Goal: Understand site structure: Understand site structure

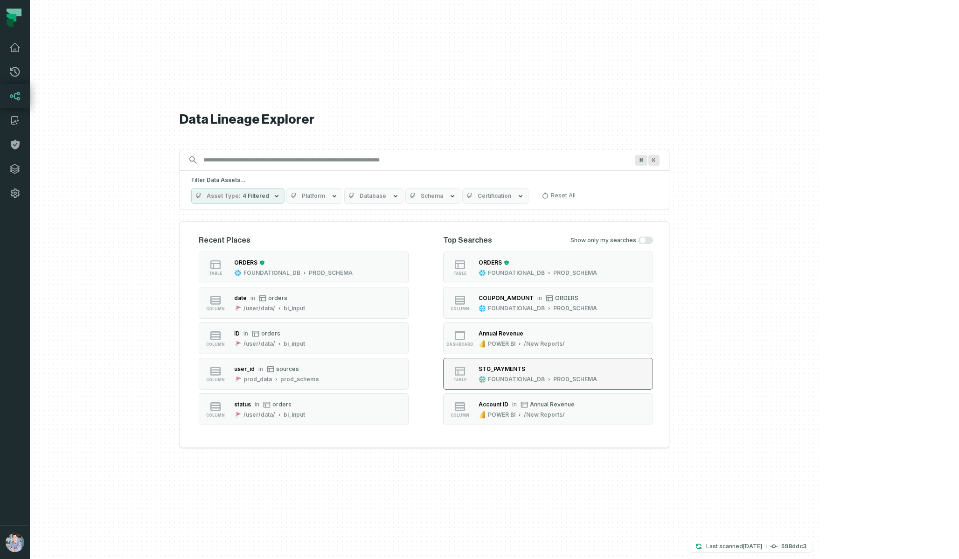
click at [479, 376] on div "FOUNDATIONAL_DB PROD_SCHEMA" at bounding box center [538, 379] width 118 height 7
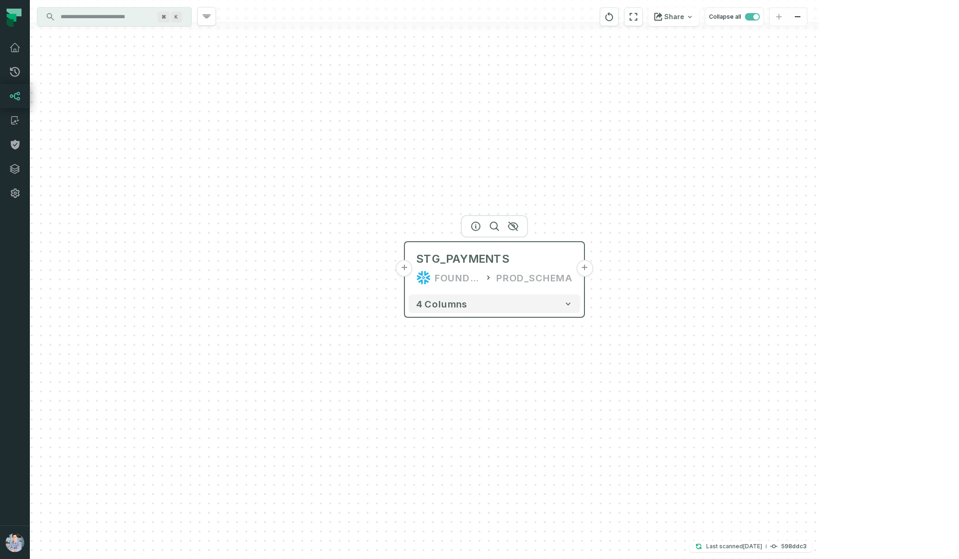
click at [407, 268] on button "+" at bounding box center [404, 268] width 17 height 17
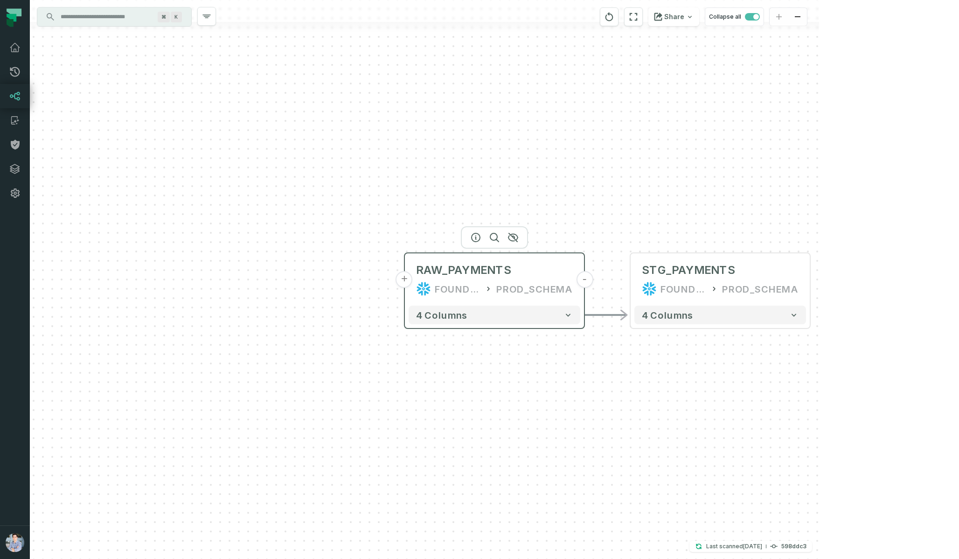
click at [410, 280] on button "+" at bounding box center [404, 279] width 17 height 17
click at [454, 262] on div "payments /user/data/ bi_input" at bounding box center [494, 279] width 172 height 45
click at [475, 237] on icon "button" at bounding box center [475, 237] width 11 height 11
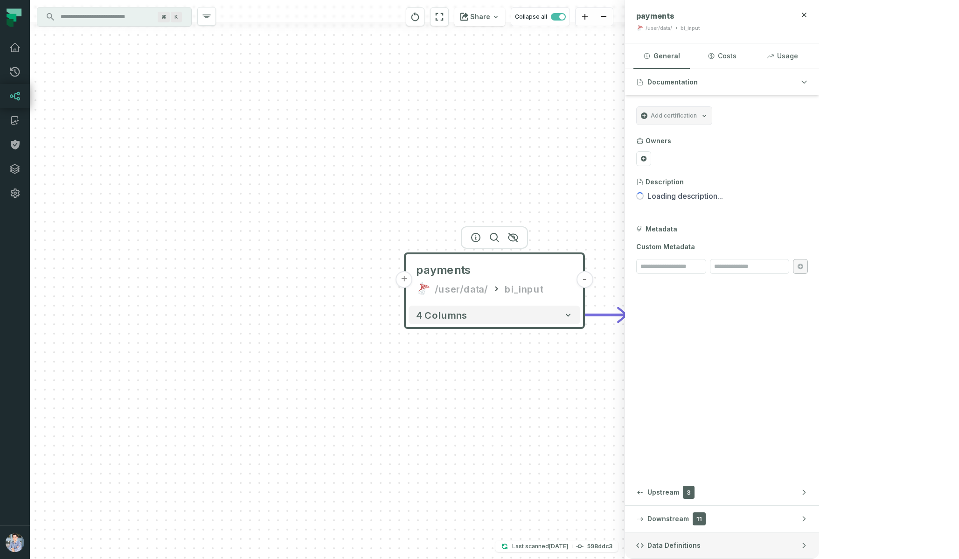
click at [479, 543] on span "Data Definitions" at bounding box center [674, 545] width 53 height 9
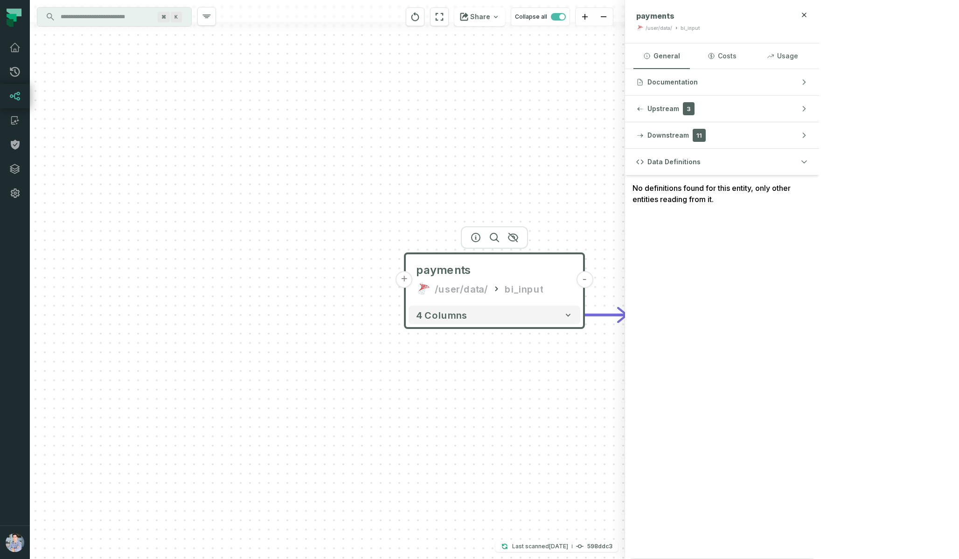
click at [404, 278] on button "+" at bounding box center [404, 279] width 17 height 17
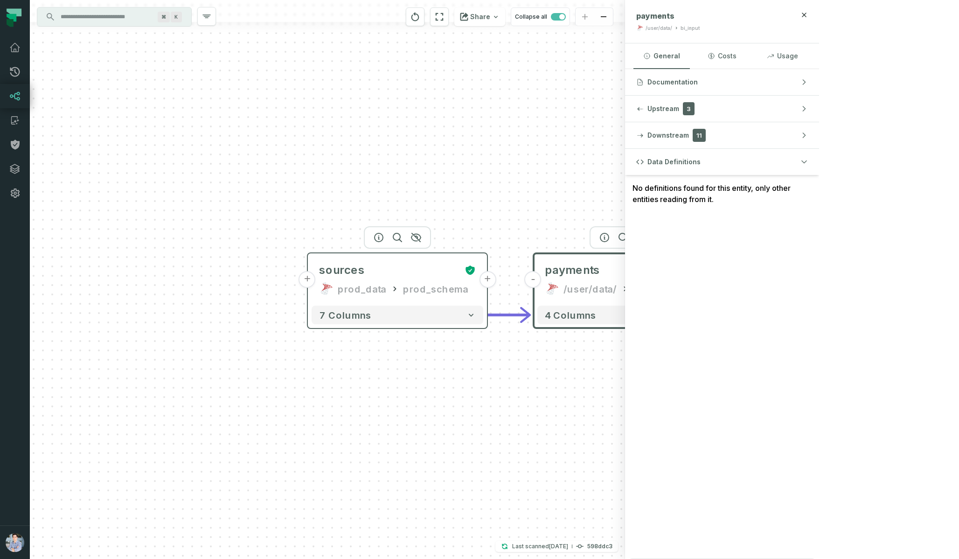
click at [366, 278] on div "sources prod_data prod_schema" at bounding box center [398, 279] width 172 height 45
click at [479, 286] on icon at bounding box center [624, 288] width 9 height 9
